Goal: Check status: Check status

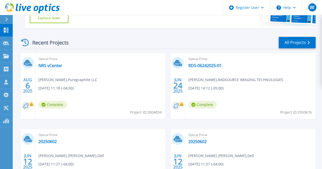
scroll to position [126, 0]
click at [57, 67] on link "NRS vCenter" at bounding box center [50, 65] width 24 height 5
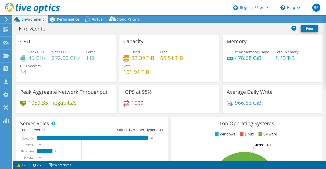
select select "USD"
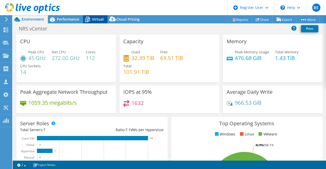
click at [96, 22] on span "Virtual" at bounding box center [98, 19] width 12 height 5
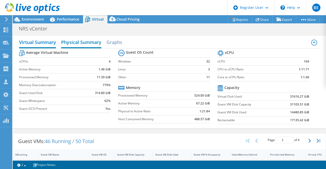
click at [87, 42] on h2 "Physical Summary" at bounding box center [81, 42] width 40 height 11
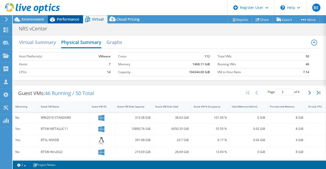
click at [74, 19] on span "Performance" at bounding box center [68, 19] width 22 height 5
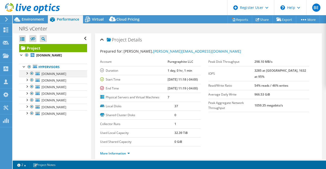
click at [26, 76] on div at bounding box center [26, 72] width 5 height 5
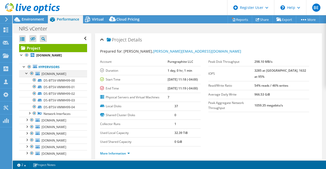
click at [26, 76] on div at bounding box center [26, 72] width 5 height 5
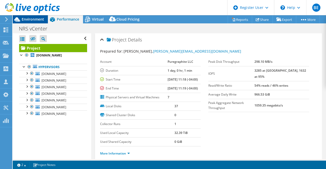
click at [40, 21] on span "Environment" at bounding box center [33, 19] width 22 height 5
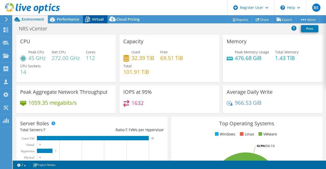
click at [88, 20] on icon at bounding box center [87, 19] width 9 height 9
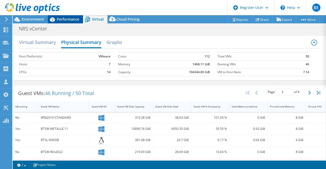
click at [70, 20] on span "Performance" at bounding box center [68, 19] width 22 height 5
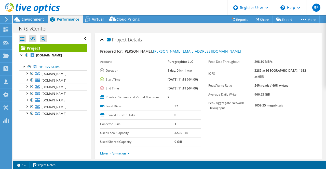
scroll to position [6, 0]
click at [31, 90] on div at bounding box center [31, 87] width 5 height 6
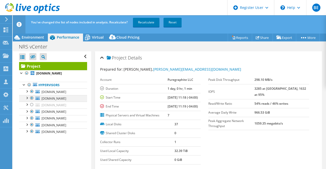
click at [32, 101] on div at bounding box center [31, 98] width 5 height 6
click at [32, 91] on div at bounding box center [31, 92] width 5 height 6
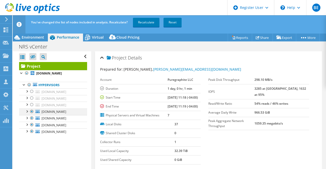
click at [26, 114] on div at bounding box center [26, 111] width 5 height 5
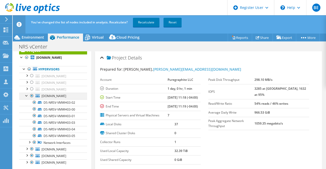
scroll to position [33, 0]
click at [26, 97] on div at bounding box center [26, 95] width 5 height 5
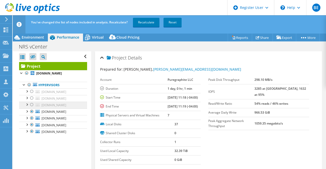
scroll to position [6, 0]
click at [154, 23] on link "Recalculate" at bounding box center [146, 22] width 26 height 9
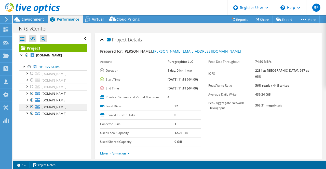
scroll to position [0, 0]
click at [35, 22] on span "Environment" at bounding box center [33, 19] width 22 height 5
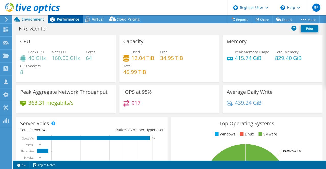
click at [70, 23] on div "Performance" at bounding box center [65, 19] width 35 height 8
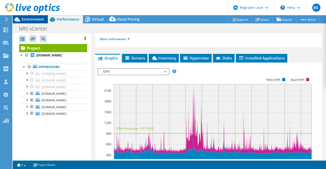
click at [36, 21] on span "Environment" at bounding box center [33, 19] width 22 height 5
